Goal: Use online tool/utility: Utilize a website feature to perform a specific function

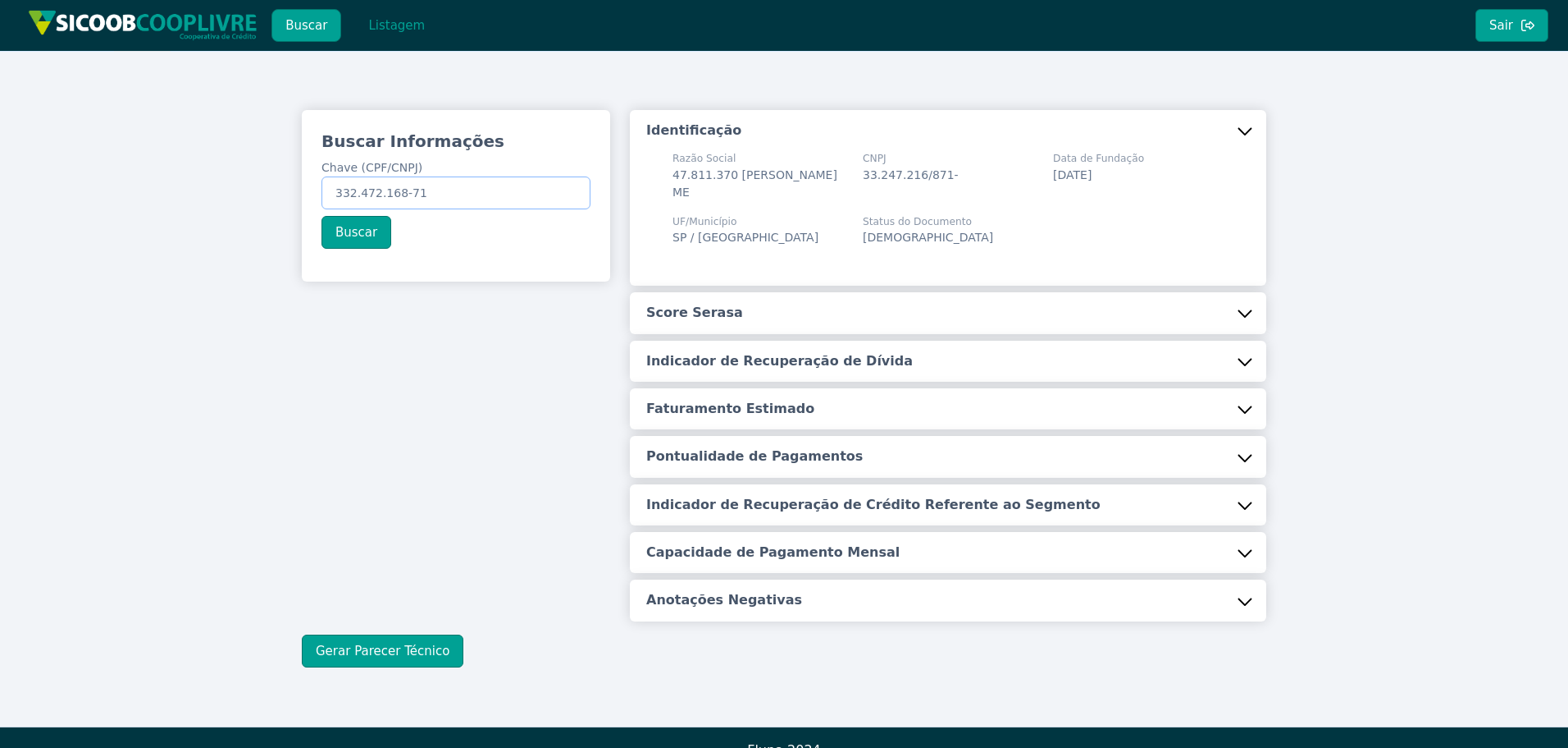
click at [482, 195] on input "332.472.168-71" at bounding box center [455, 193] width 269 height 33
paste input "54.199.155/0001-28"
type input "54.199.155/0001-28"
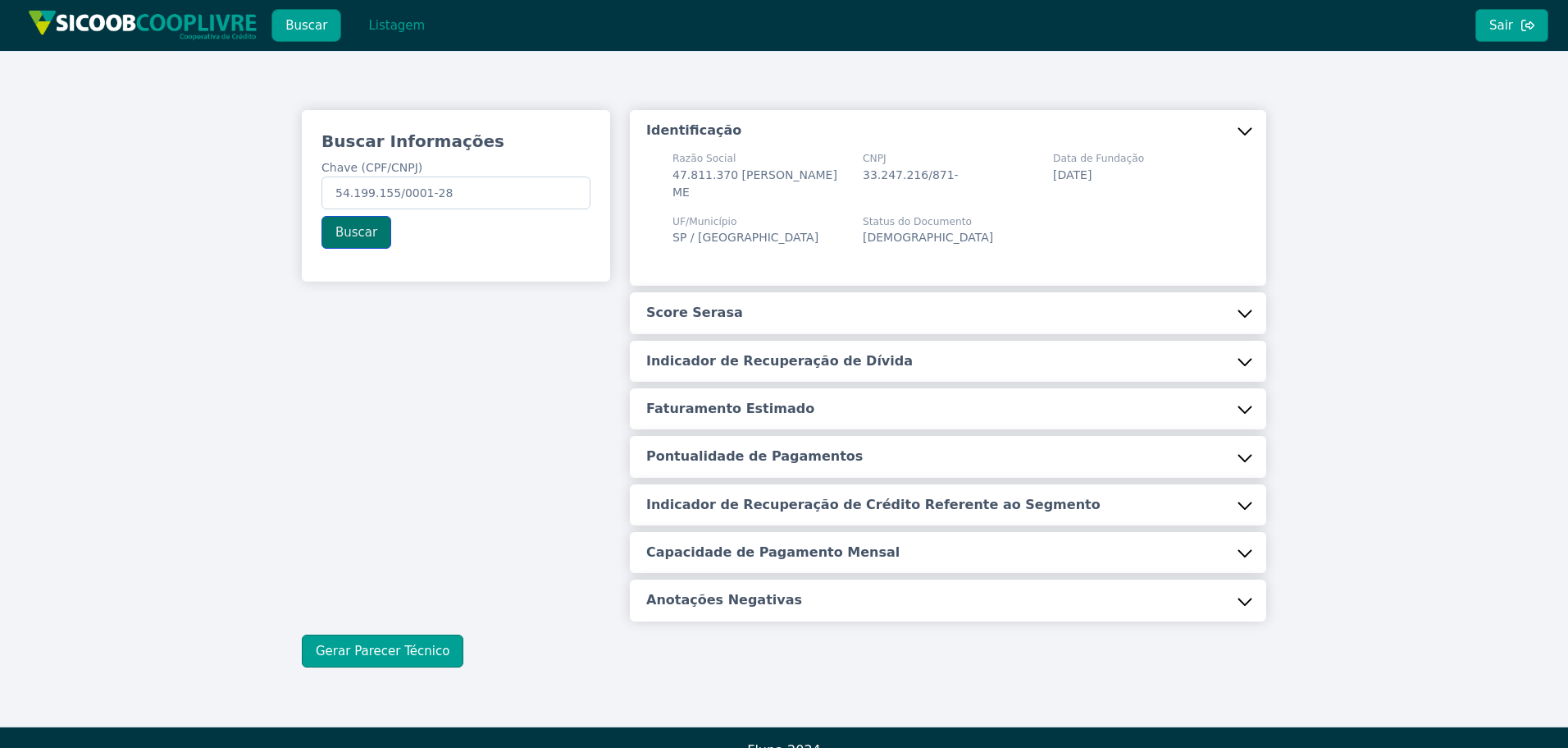
click at [358, 230] on button "Buscar" at bounding box center [356, 232] width 70 height 33
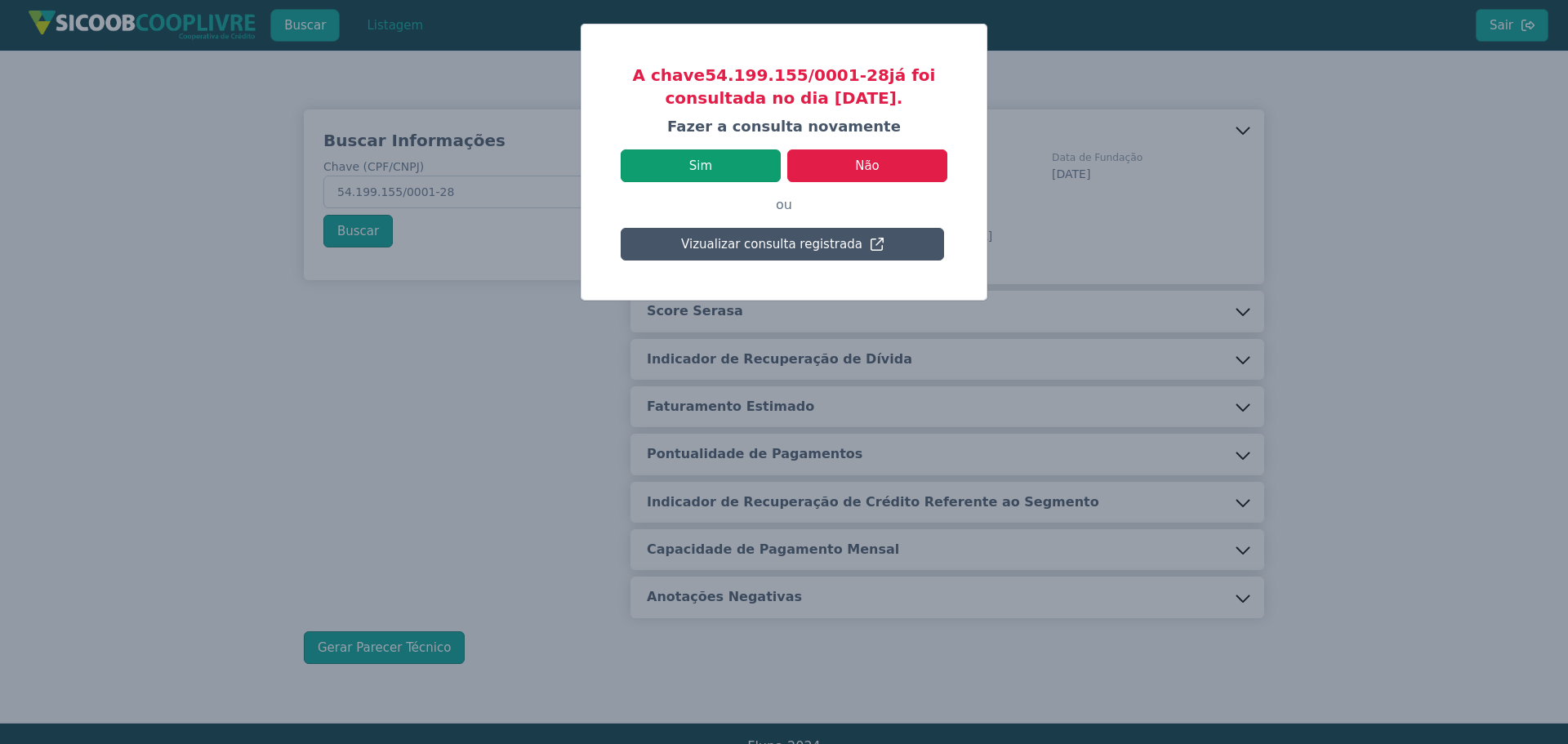
click at [692, 177] on button "Sim" at bounding box center [701, 166] width 160 height 33
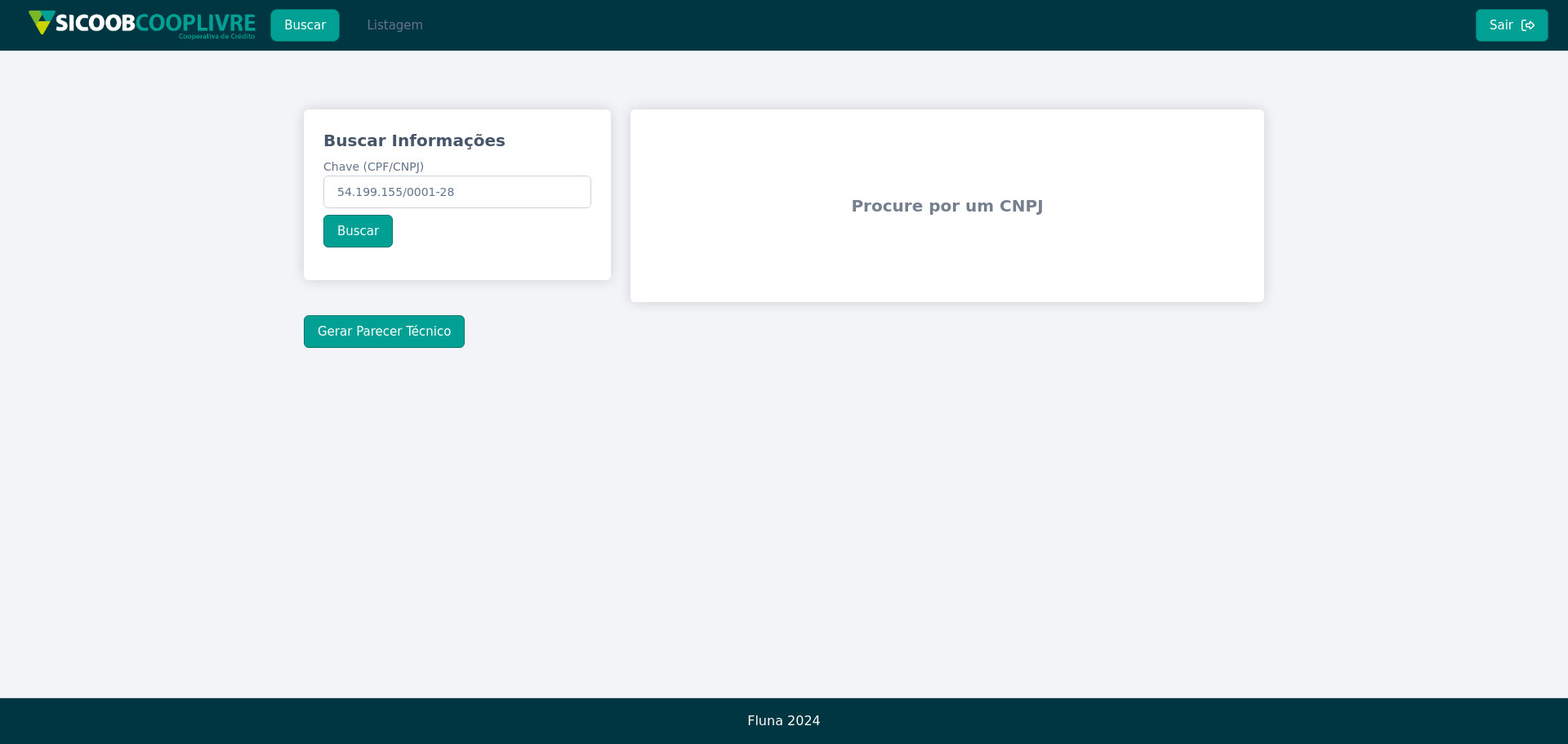
click at [399, 21] on button "Listagem" at bounding box center [394, 25] width 84 height 33
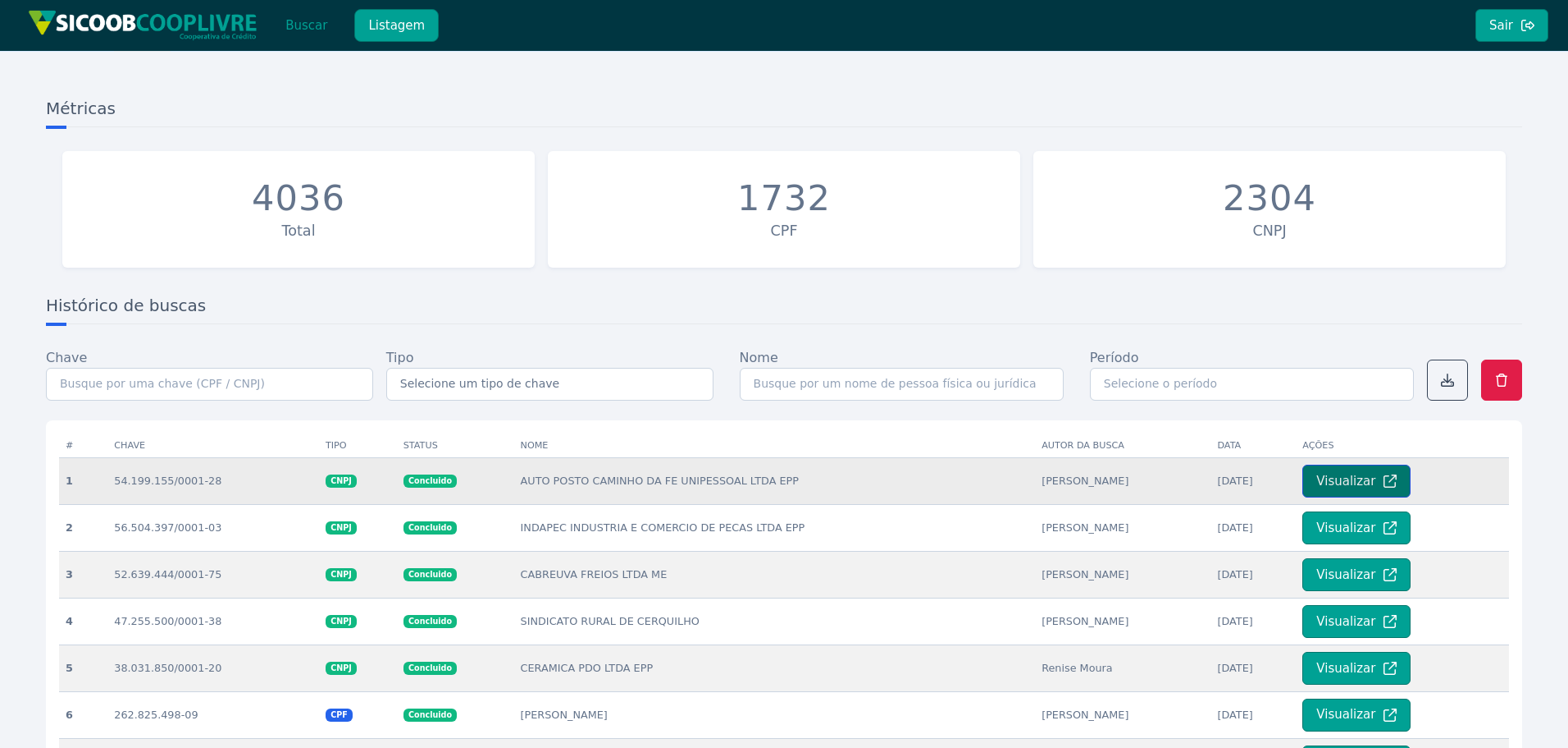
click at [1327, 479] on button "Visualizar" at bounding box center [1357, 481] width 108 height 33
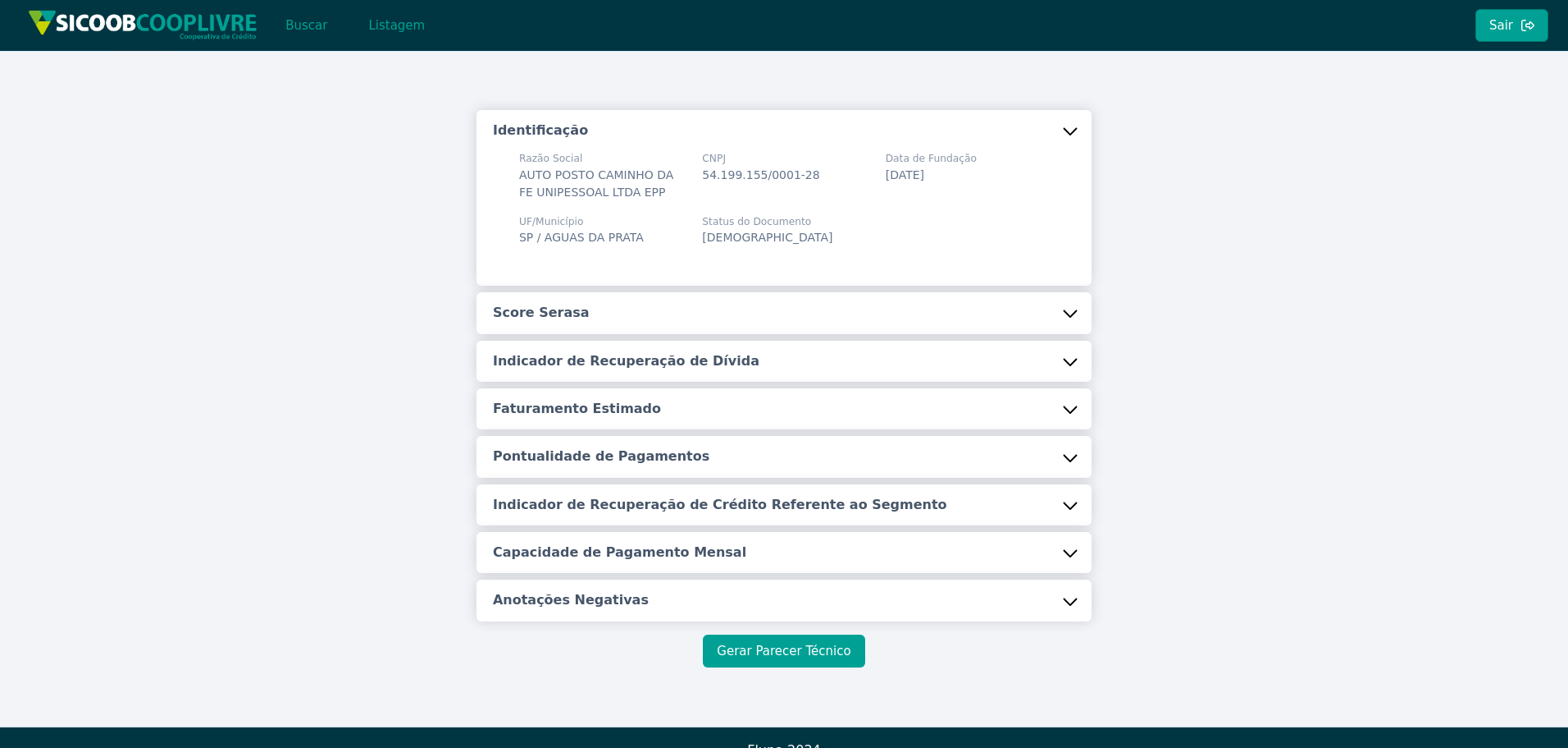
click at [761, 654] on button "Gerar Parecer Técnico" at bounding box center [783, 651] width 161 height 33
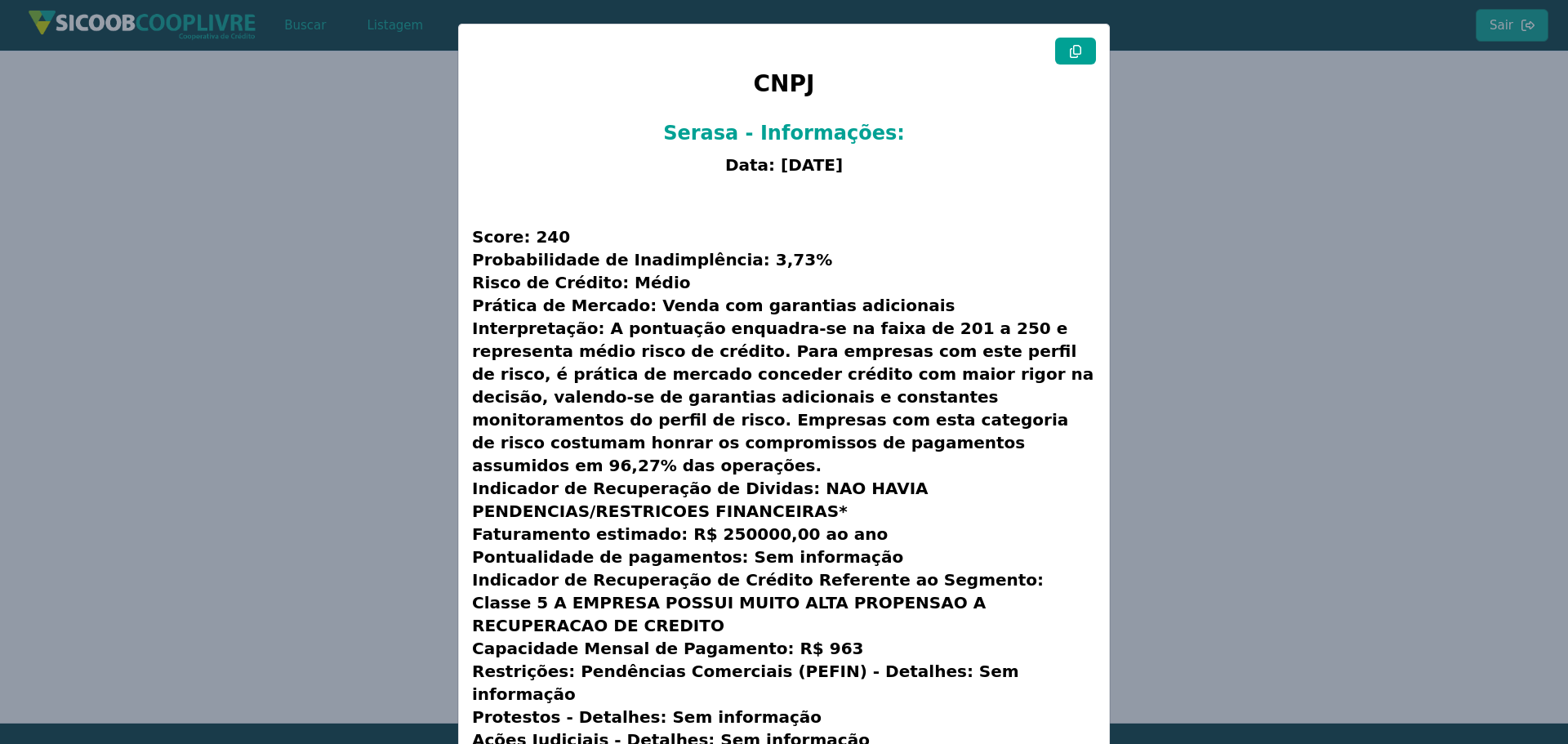
drag, startPoint x: 1065, startPoint y: 53, endPoint x: 1012, endPoint y: 70, distance: 55.7
click at [1066, 53] on button at bounding box center [1075, 51] width 41 height 27
click at [310, 176] on modal-container "CNPJ Serasa - Informações: Data: [DATE] Score: 240 Probabilidade de Inadimplênc…" at bounding box center [784, 372] width 1568 height 744
